Goal: Task Accomplishment & Management: Use online tool/utility

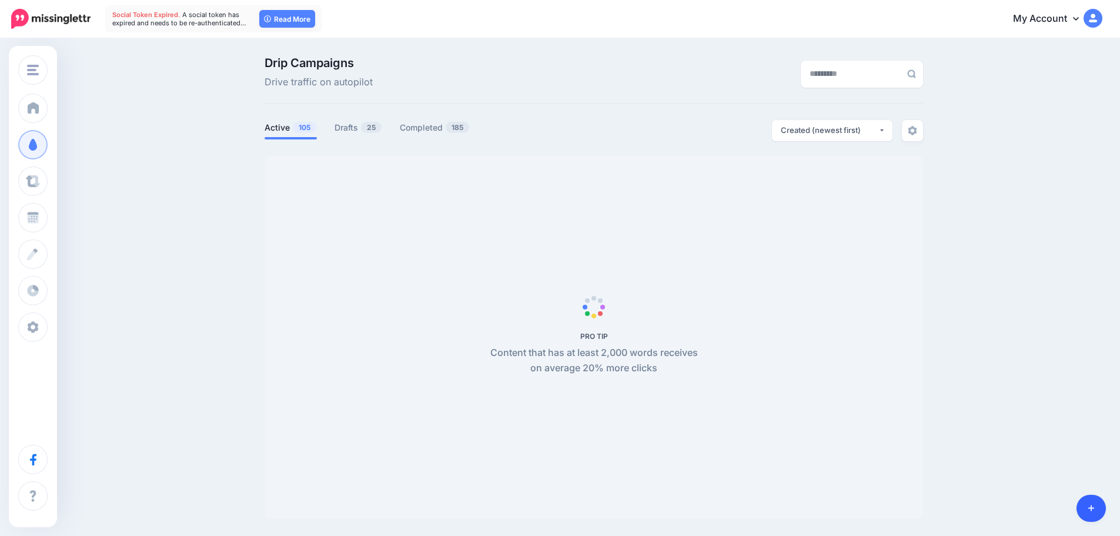
click at [1099, 511] on link at bounding box center [1092, 508] width 30 height 27
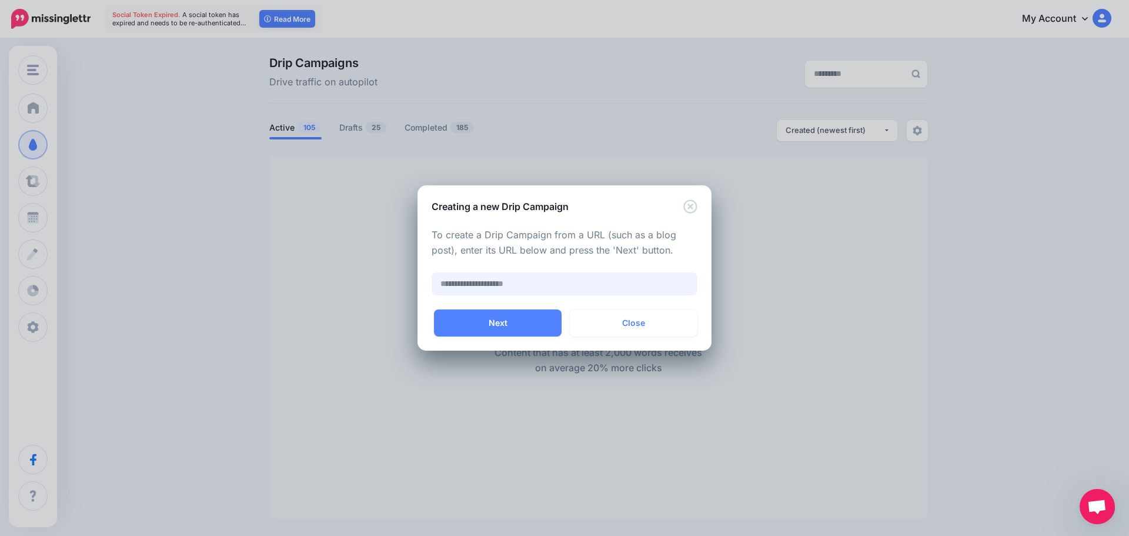
paste input "**********"
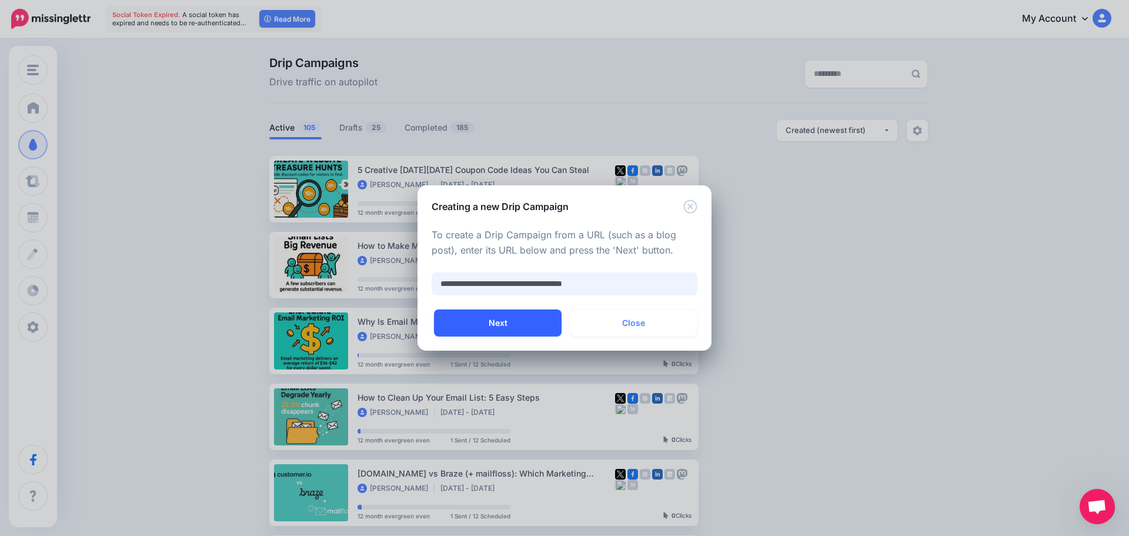
type input "**********"
click at [518, 323] on button "Next" at bounding box center [498, 322] width 128 height 27
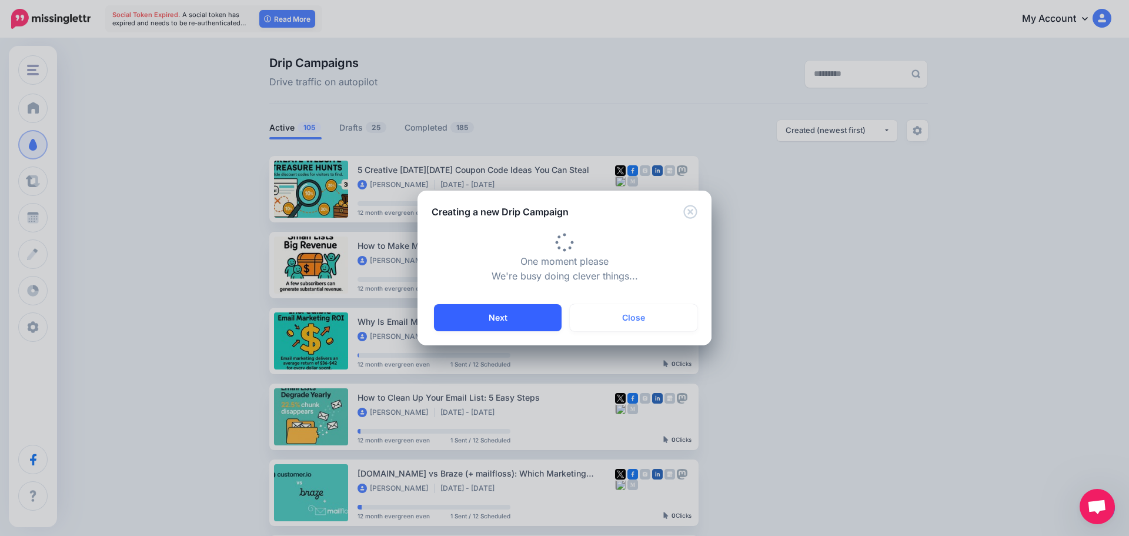
type input "**********"
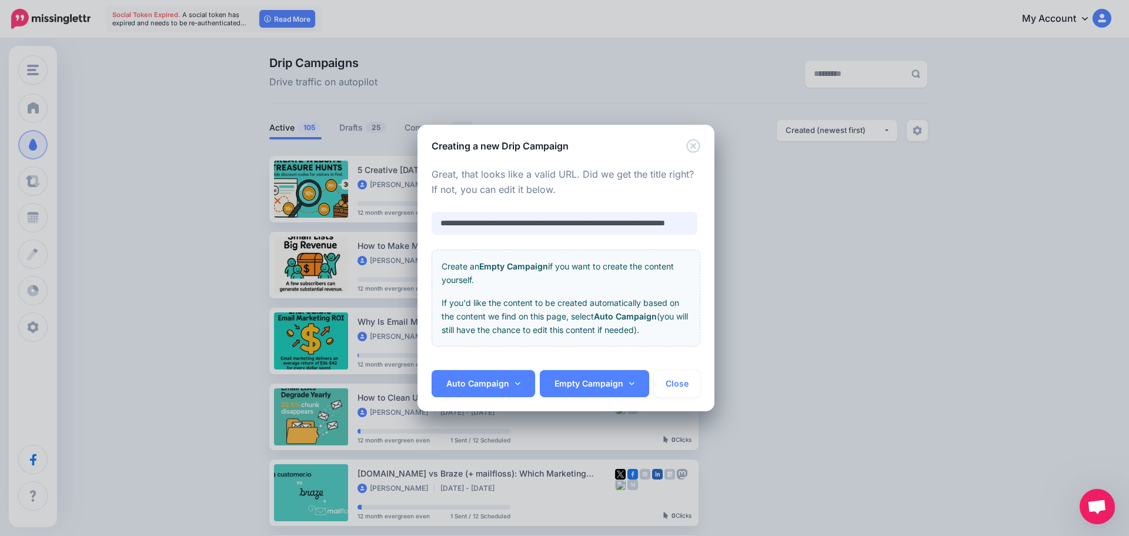
scroll to position [0, 67]
click at [483, 379] on link "Auto Campaign" at bounding box center [484, 383] width 104 height 27
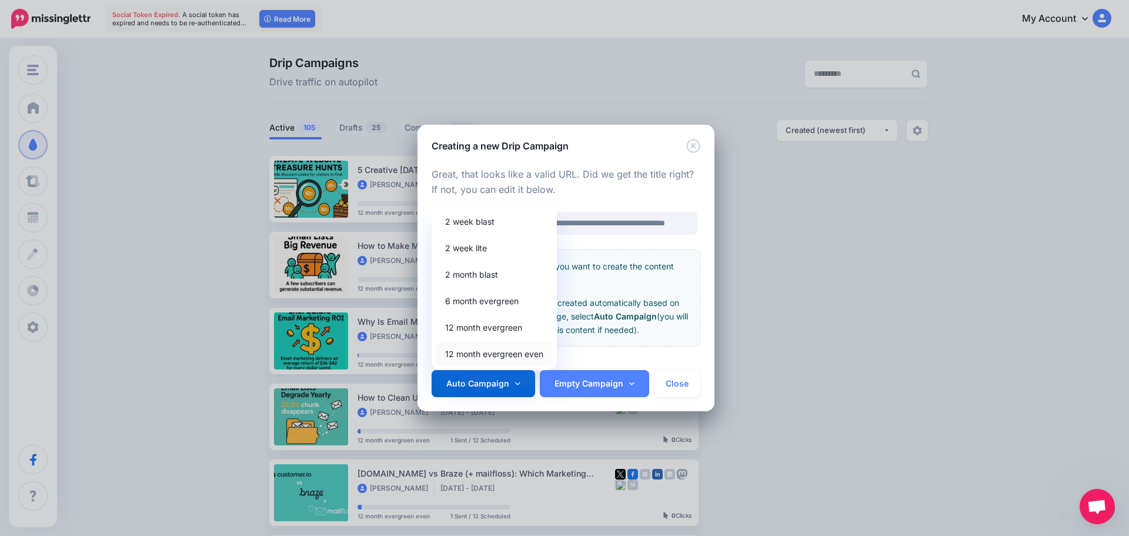
click at [482, 359] on link "12 month evergreen even" at bounding box center [494, 353] width 116 height 23
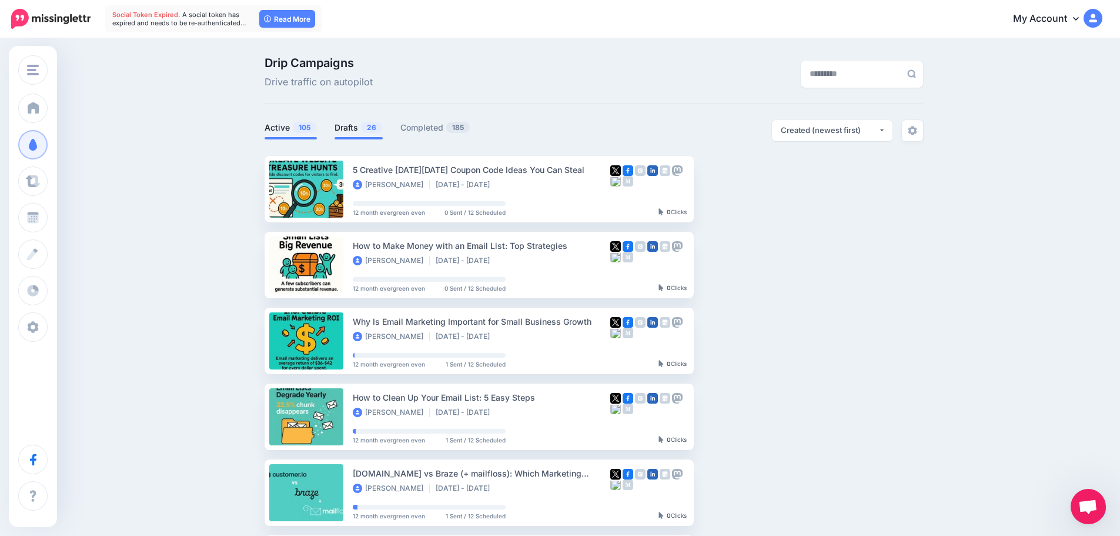
click at [356, 124] on link "Drafts 26" at bounding box center [359, 128] width 48 height 14
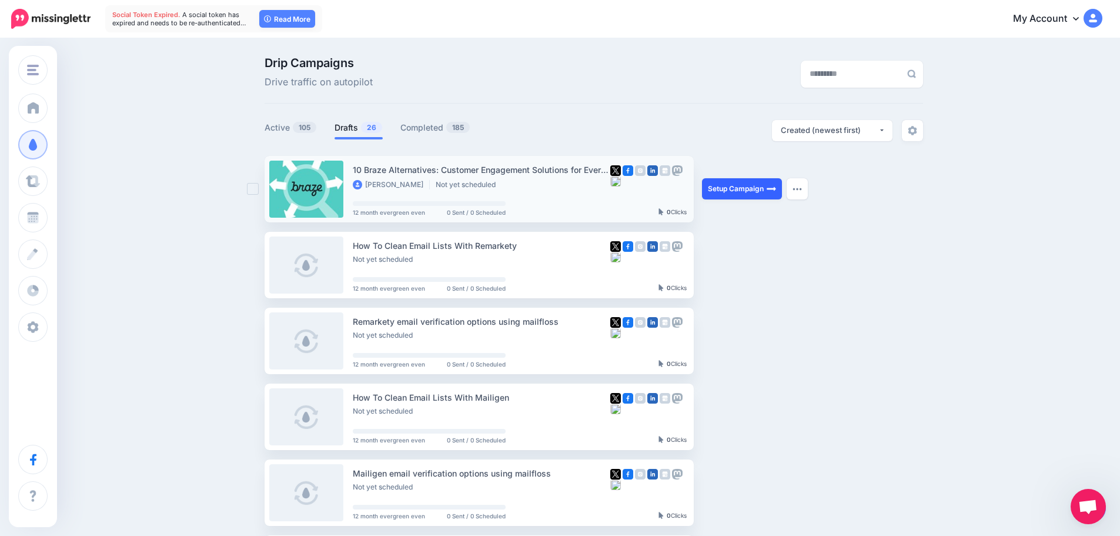
click at [717, 189] on link "Setup Campaign" at bounding box center [742, 188] width 80 height 21
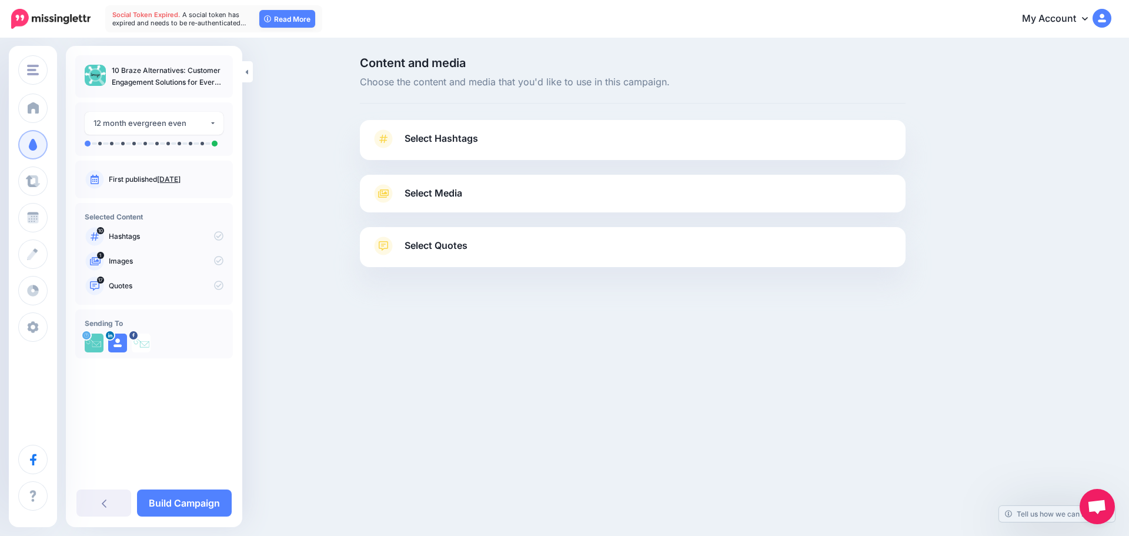
click at [458, 130] on link "Select Hashtags" at bounding box center [633, 144] width 522 height 31
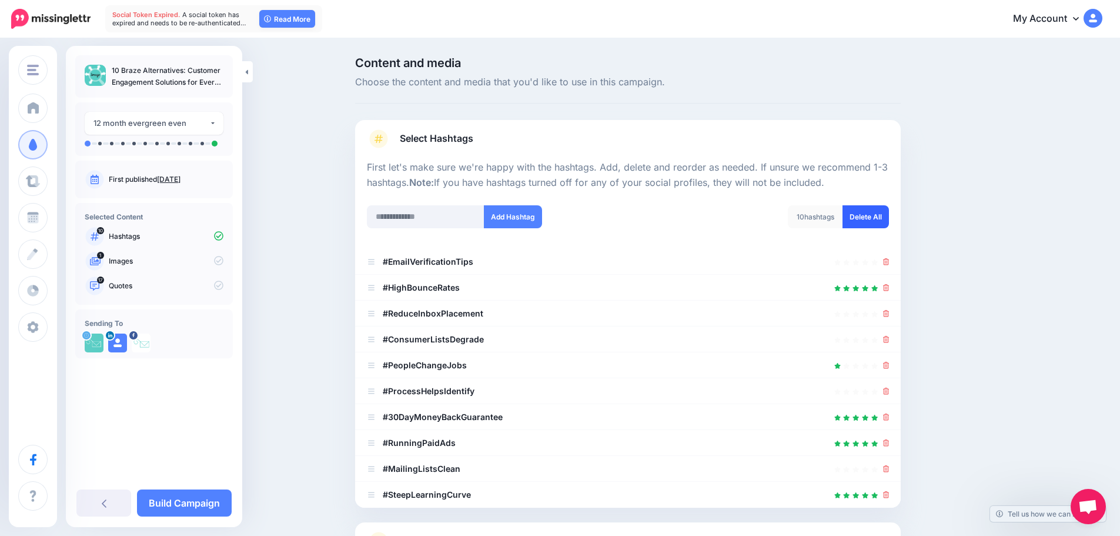
click at [866, 216] on link "Delete All" at bounding box center [866, 216] width 46 height 23
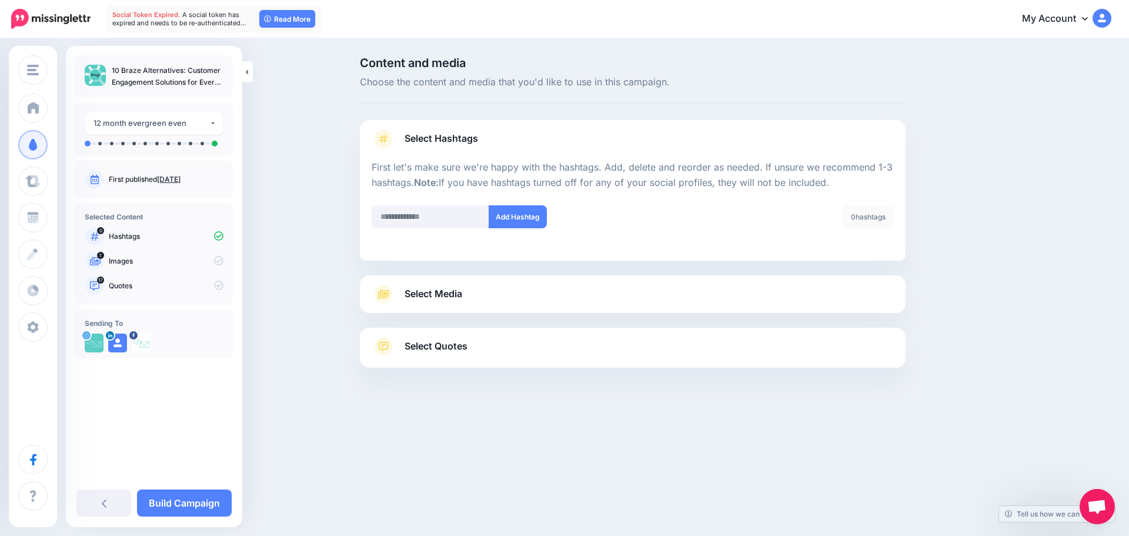
click at [478, 133] on span "Select Hashtags" at bounding box center [442, 139] width 74 height 16
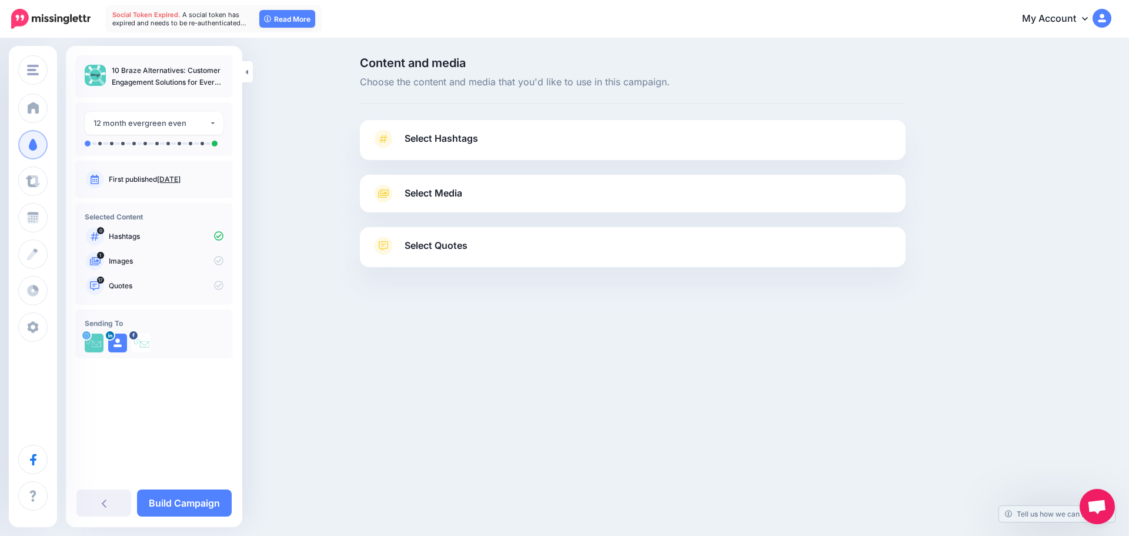
click at [475, 189] on link "Select Media" at bounding box center [633, 193] width 522 height 19
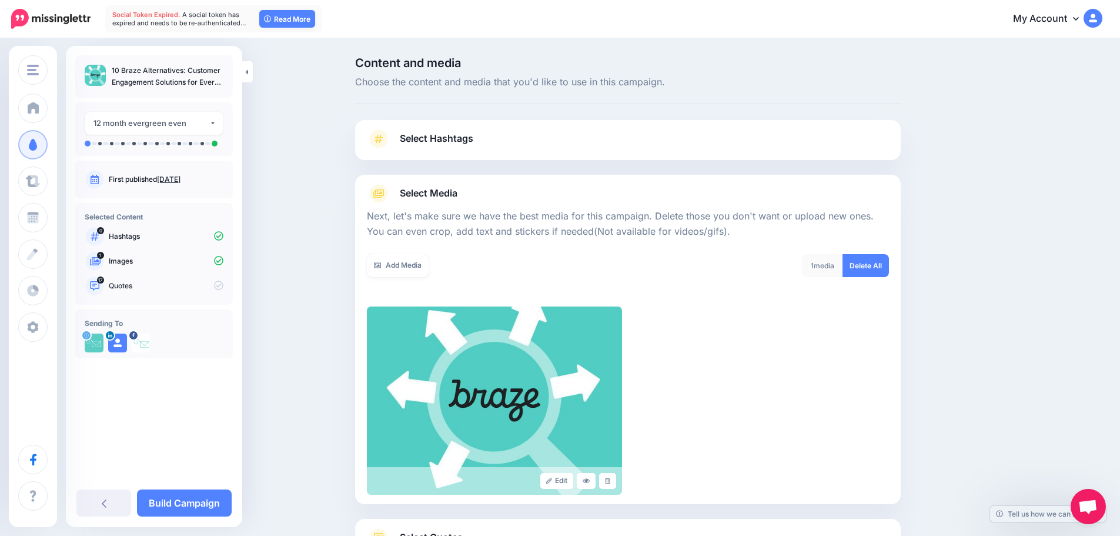
click at [621, 192] on link "Select Media" at bounding box center [628, 193] width 522 height 19
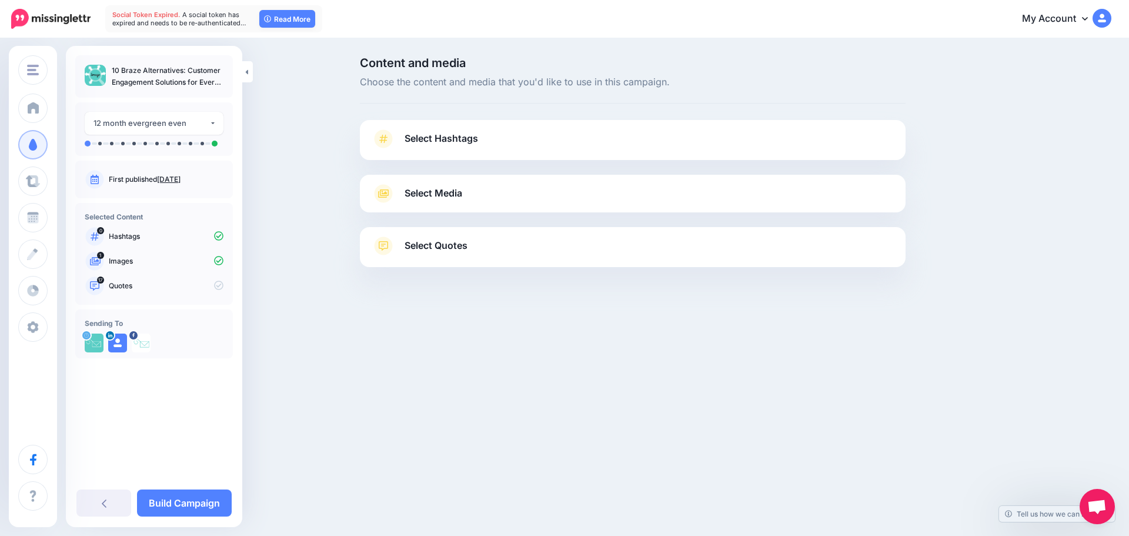
click at [557, 256] on link "Select Quotes" at bounding box center [633, 251] width 522 height 31
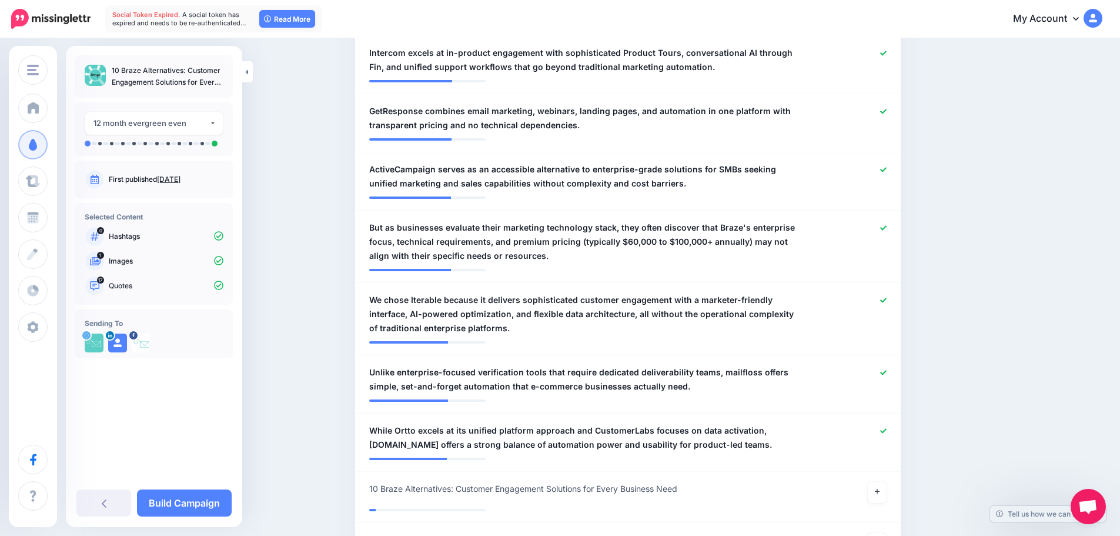
scroll to position [1059, 0]
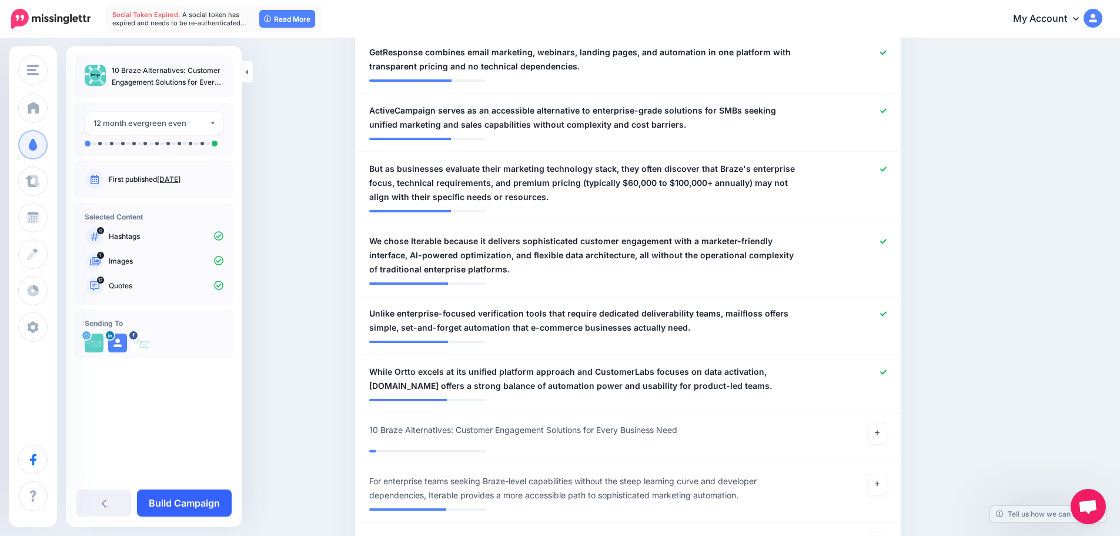
click at [216, 502] on link "Build Campaign" at bounding box center [184, 502] width 95 height 27
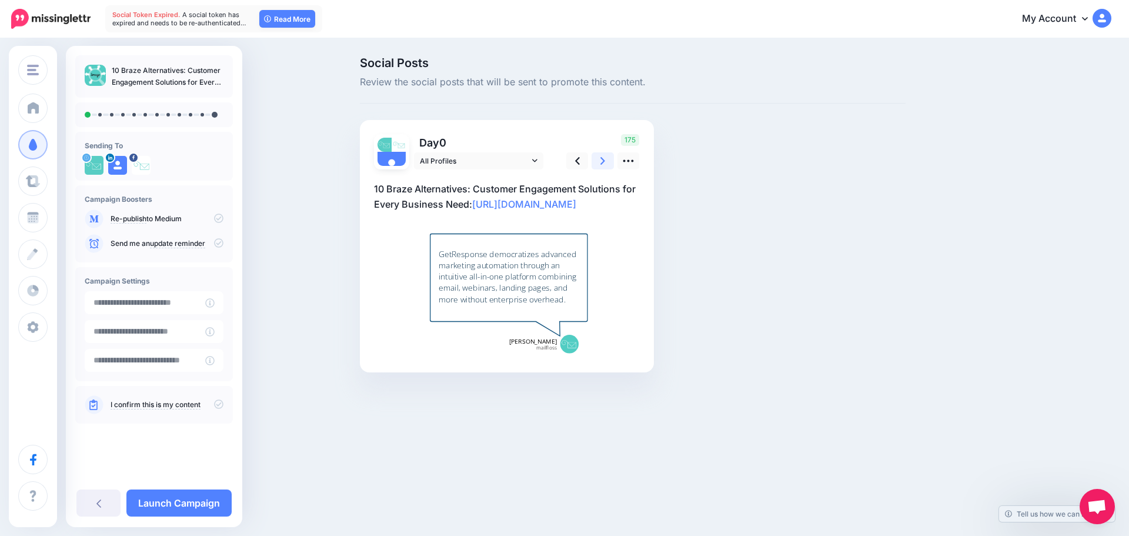
click at [605, 158] on icon at bounding box center [603, 161] width 5 height 12
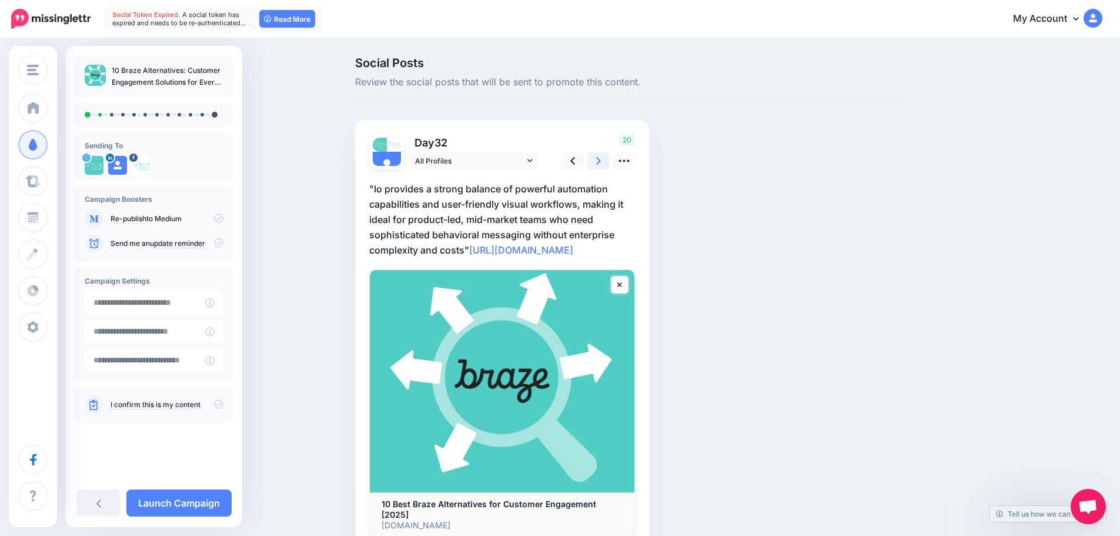
click at [601, 158] on icon at bounding box center [598, 161] width 5 height 12
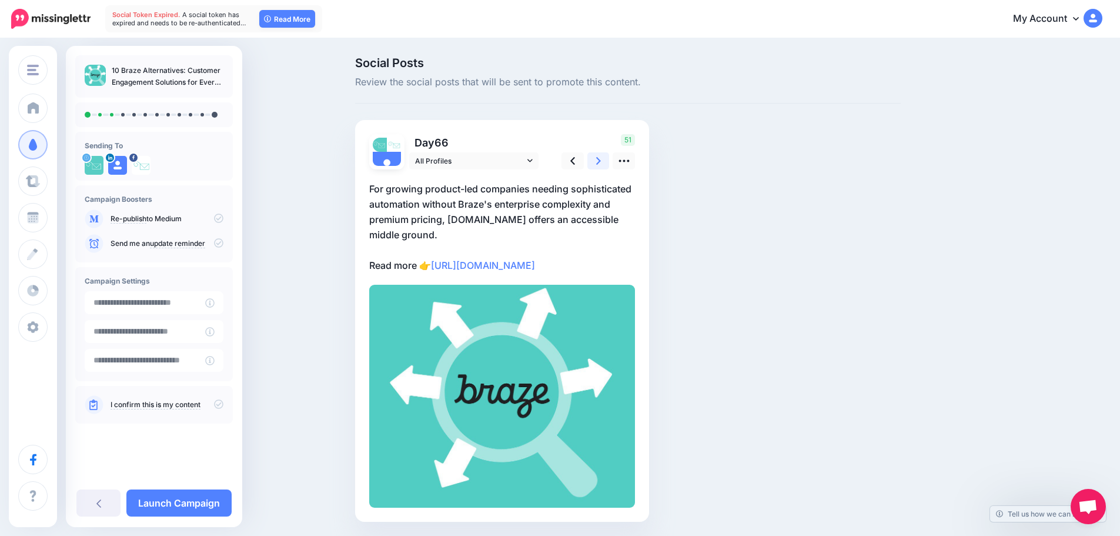
click at [601, 158] on icon at bounding box center [598, 161] width 5 height 12
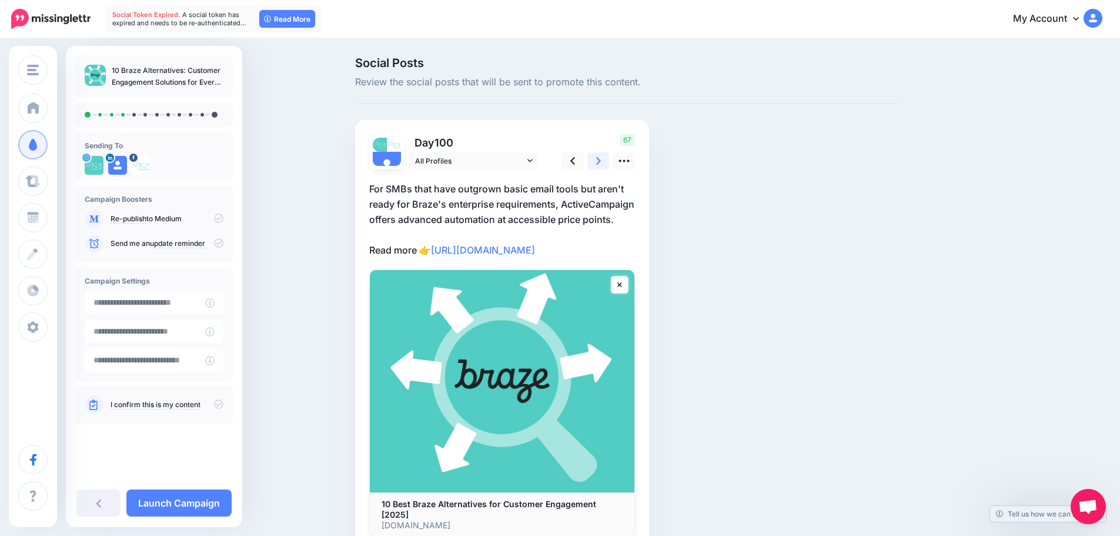
click at [601, 158] on icon at bounding box center [598, 161] width 5 height 12
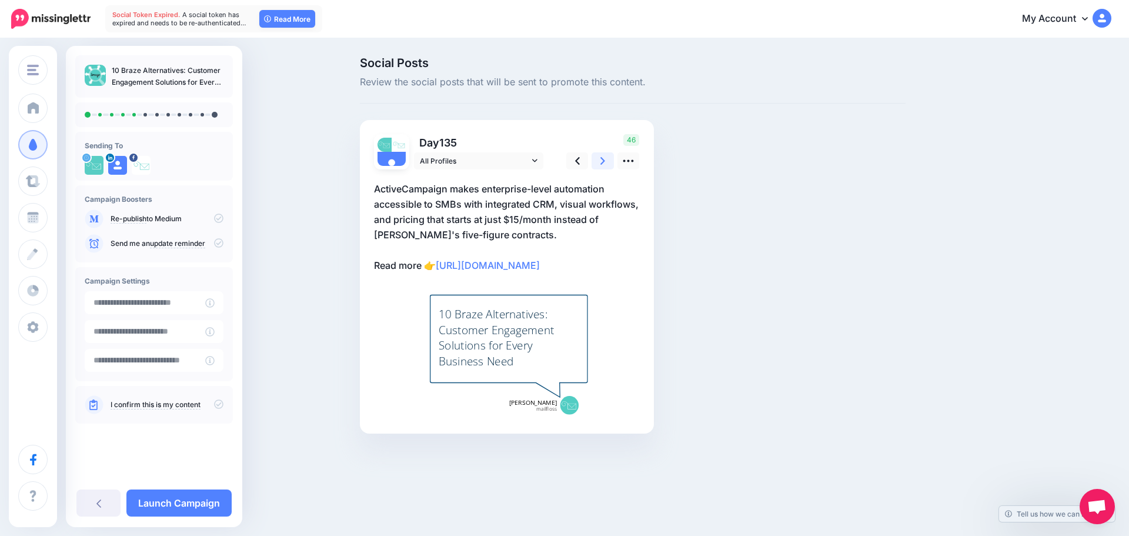
click at [605, 158] on icon at bounding box center [603, 161] width 5 height 12
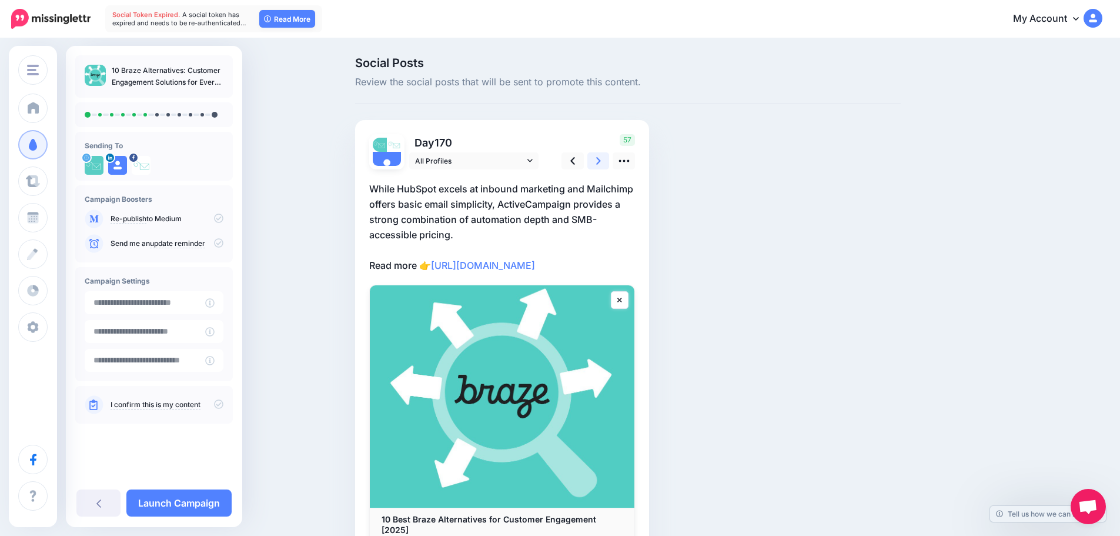
click at [601, 158] on icon at bounding box center [598, 161] width 5 height 12
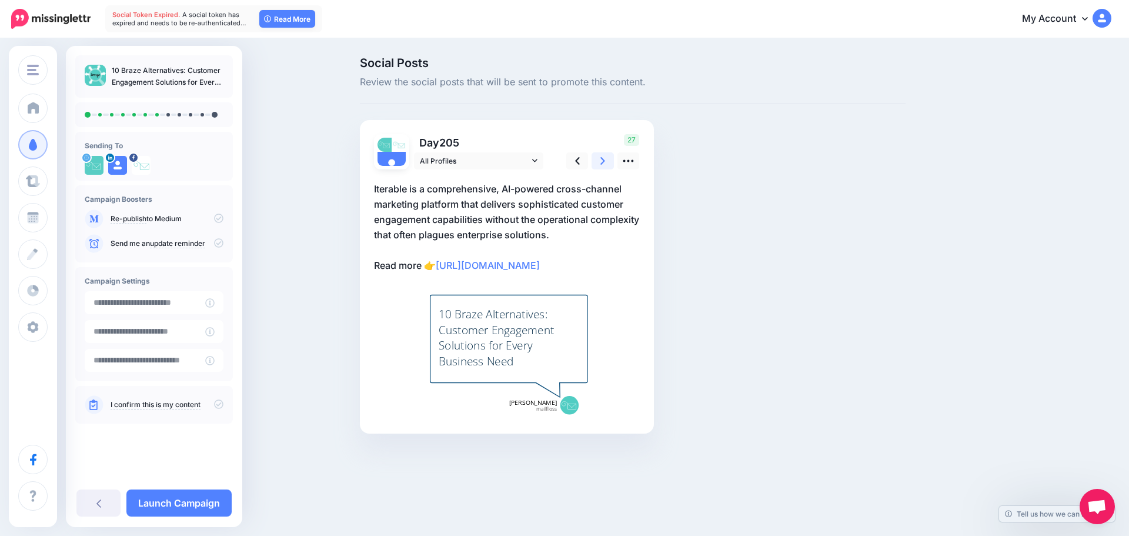
click at [605, 158] on icon at bounding box center [603, 161] width 5 height 12
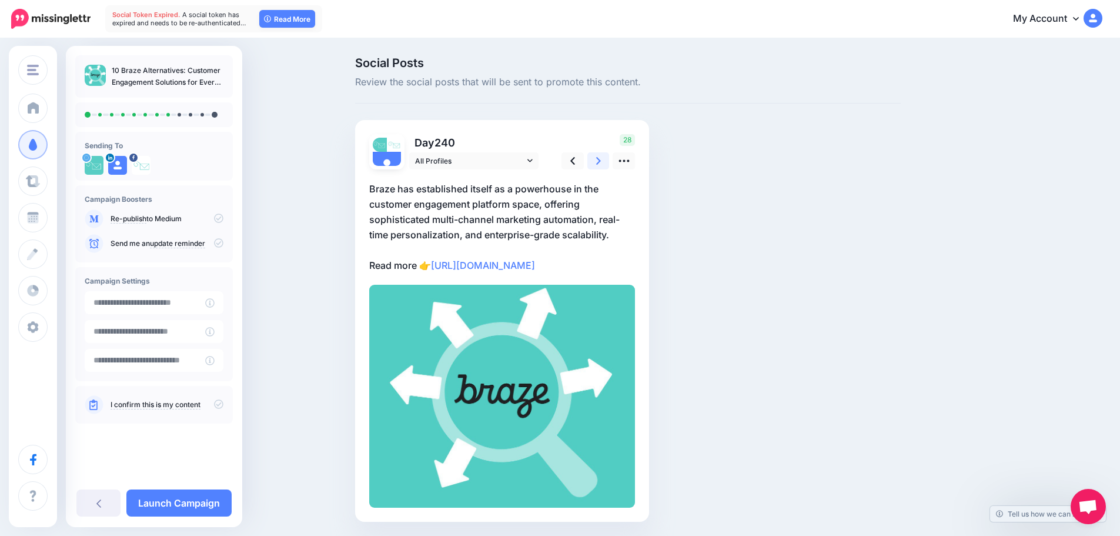
click at [601, 158] on icon at bounding box center [598, 161] width 5 height 12
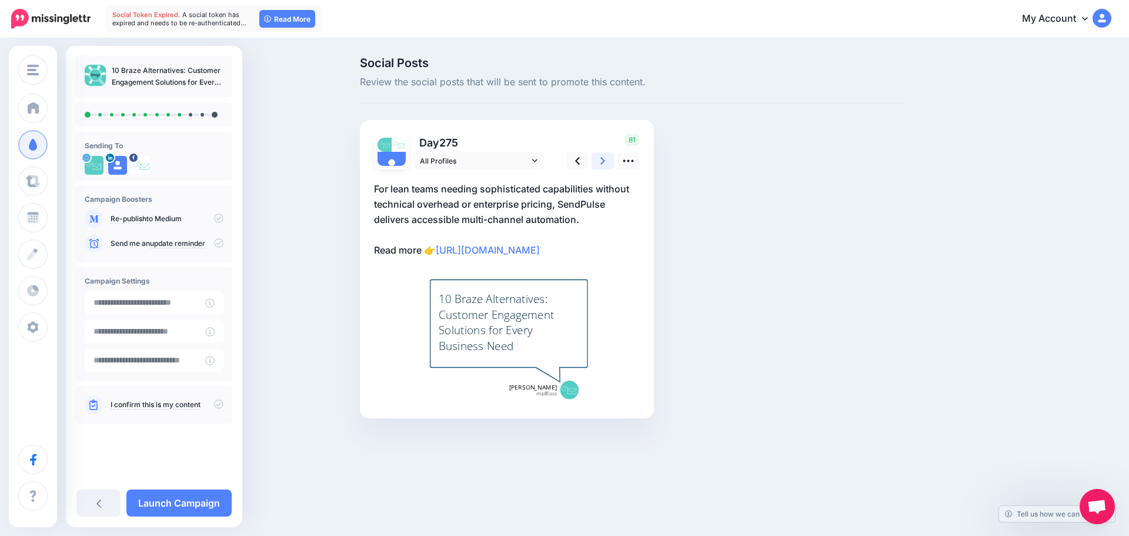
click at [605, 158] on icon at bounding box center [603, 161] width 5 height 12
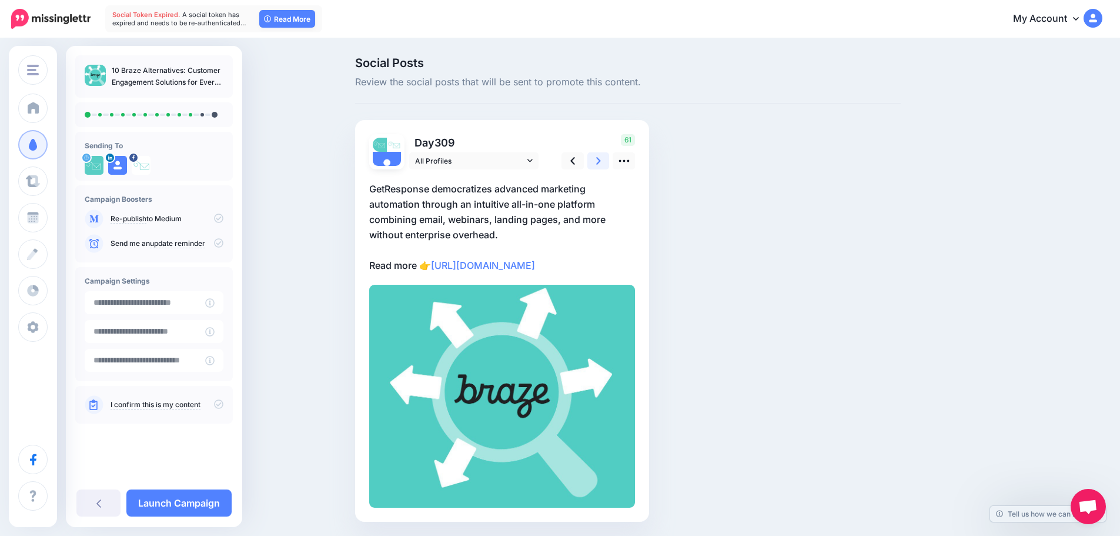
click at [601, 158] on icon at bounding box center [598, 161] width 5 height 12
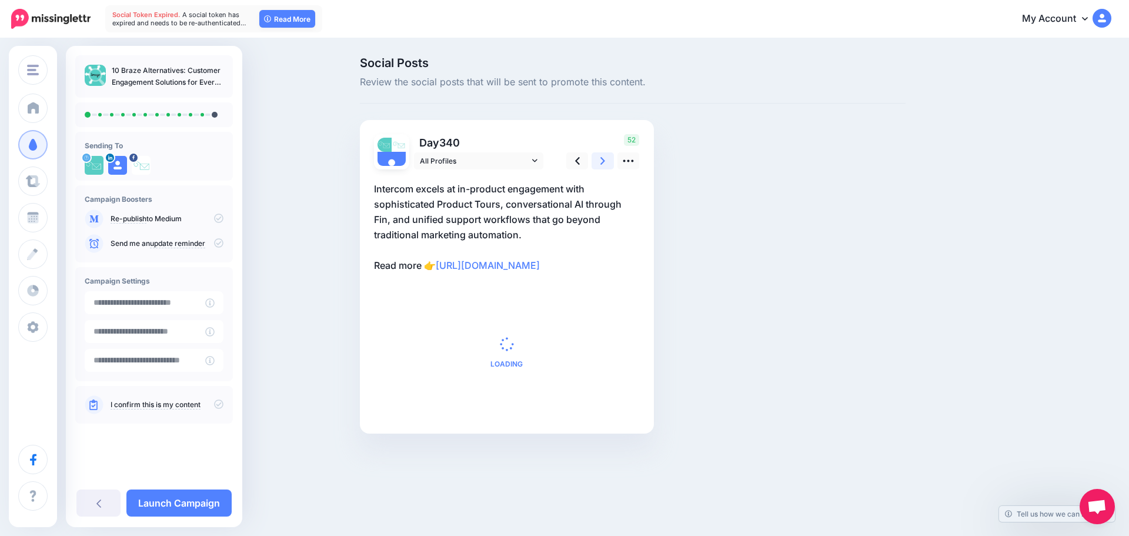
click at [605, 158] on icon at bounding box center [603, 161] width 5 height 12
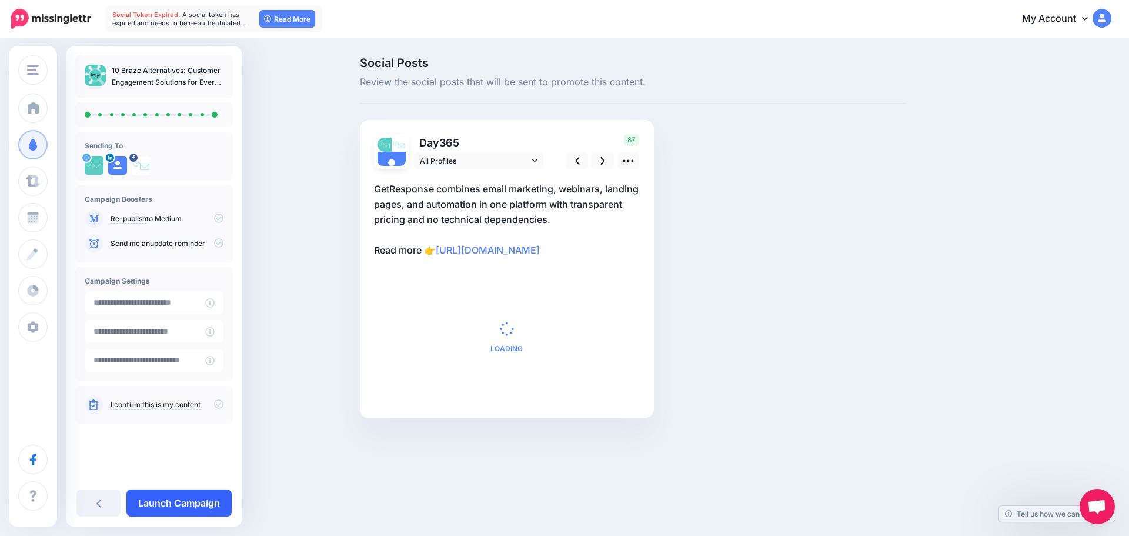
click at [193, 505] on link "Launch Campaign" at bounding box center [178, 502] width 105 height 27
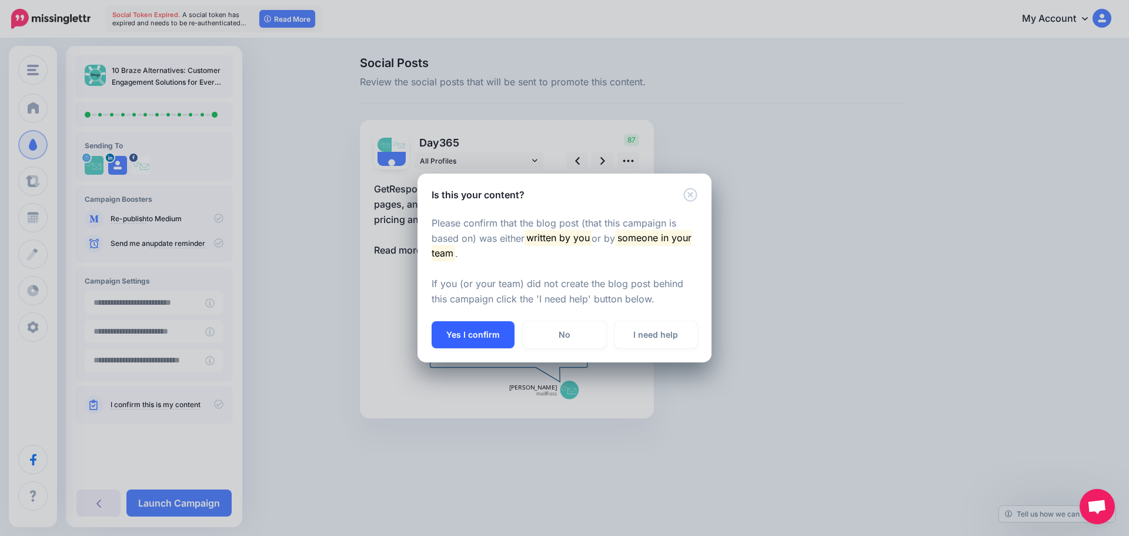
click at [468, 340] on button "Yes I confirm" at bounding box center [473, 334] width 83 height 27
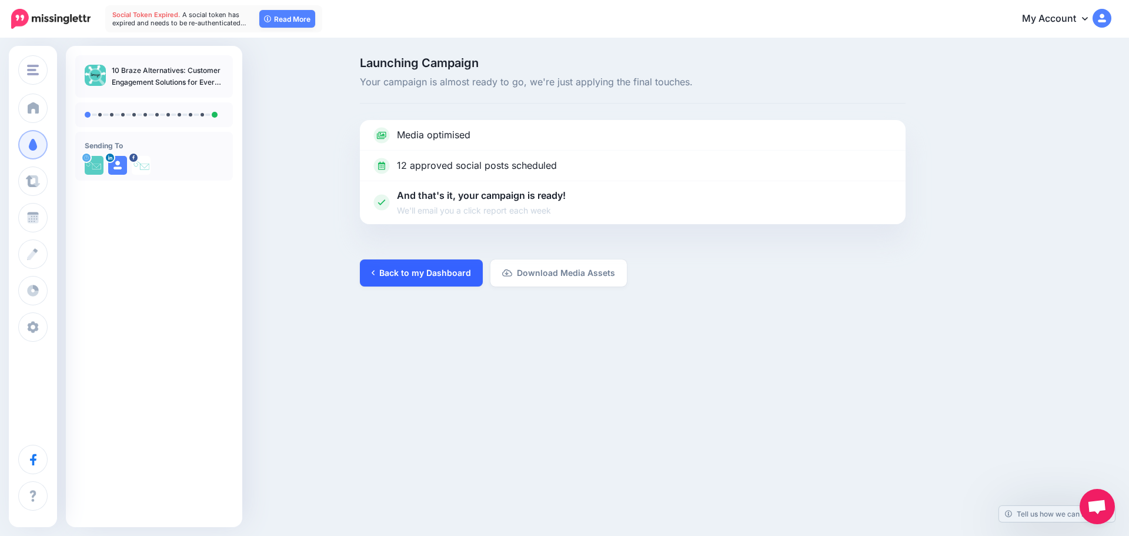
click at [445, 265] on link "Back to my Dashboard" at bounding box center [421, 272] width 123 height 27
